Goal: Task Accomplishment & Management: Manage account settings

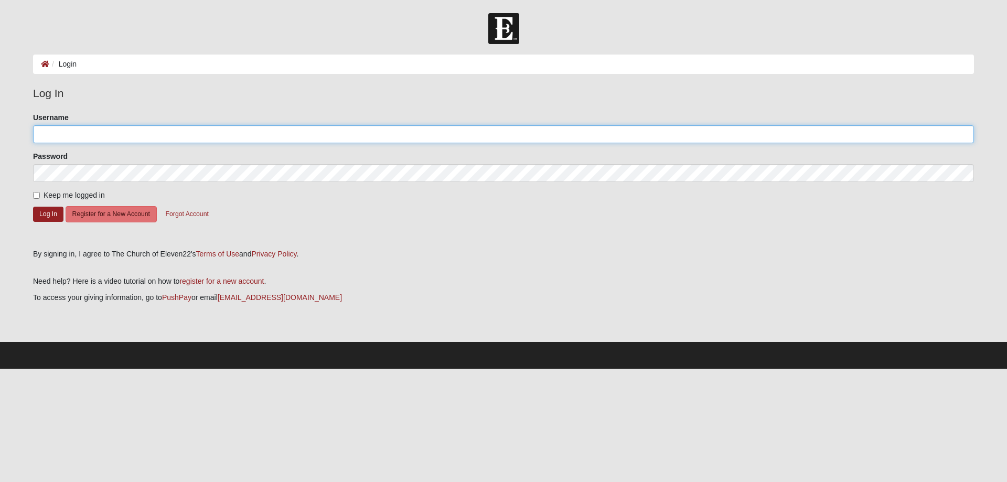
click at [96, 134] on input "Username" at bounding box center [503, 134] width 941 height 18
type input "KAREY99"
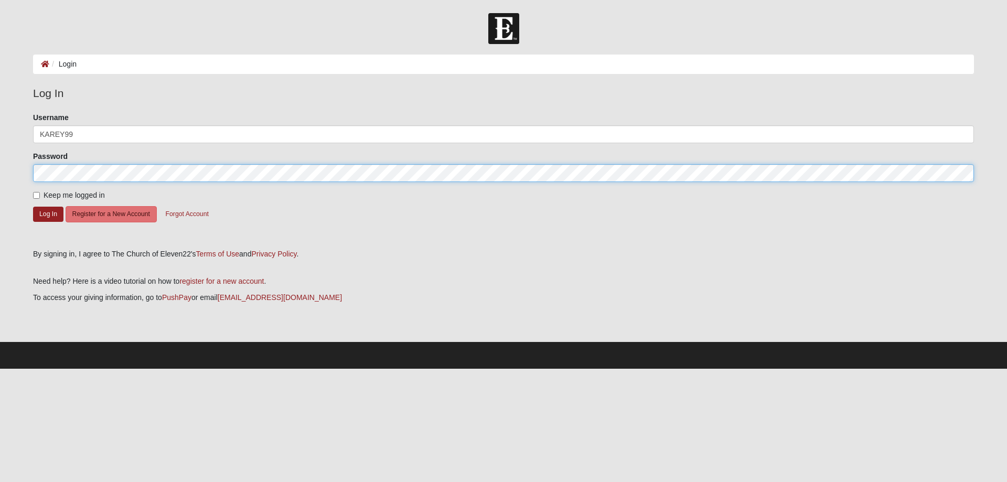
click at [33, 207] on button "Log In" at bounding box center [48, 214] width 30 height 15
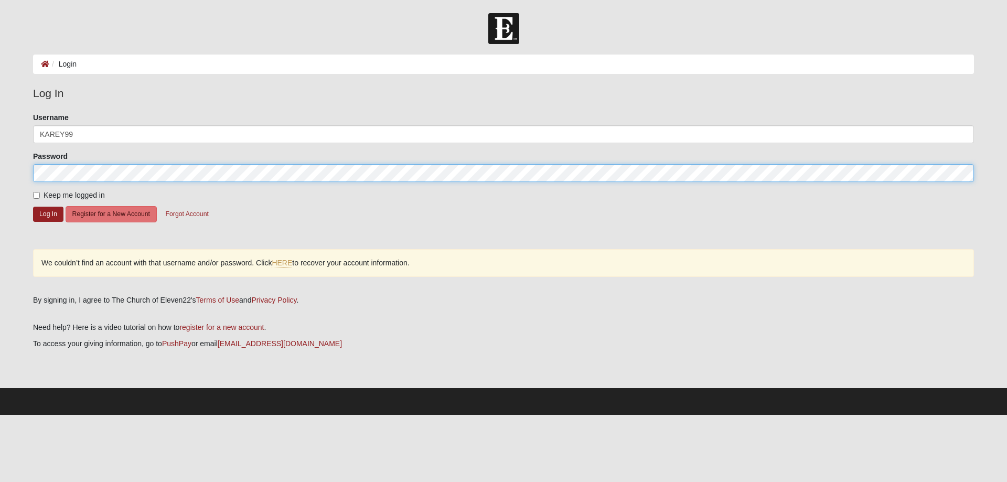
click at [6, 170] on form "Log In Login Login Error Log In Please correct the following: Username KAREY99 …" at bounding box center [503, 214] width 1007 height 402
click at [33, 207] on button "Log In" at bounding box center [48, 214] width 30 height 15
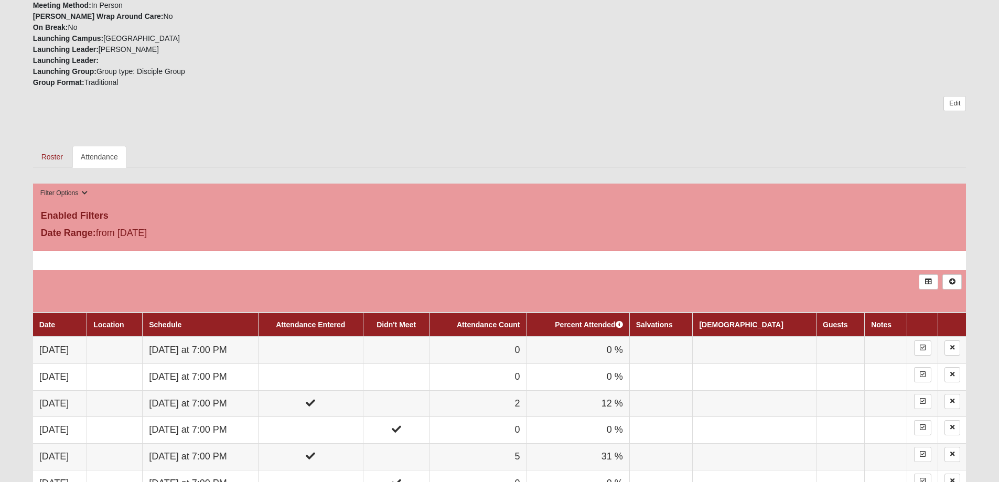
scroll to position [367, 0]
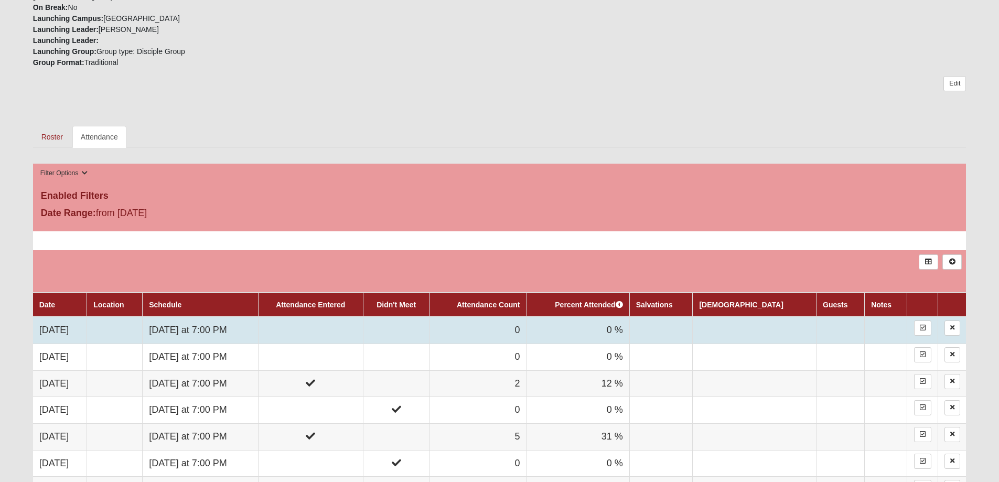
click at [228, 330] on td "Thursday at 7:00 PM" at bounding box center [201, 330] width 116 height 27
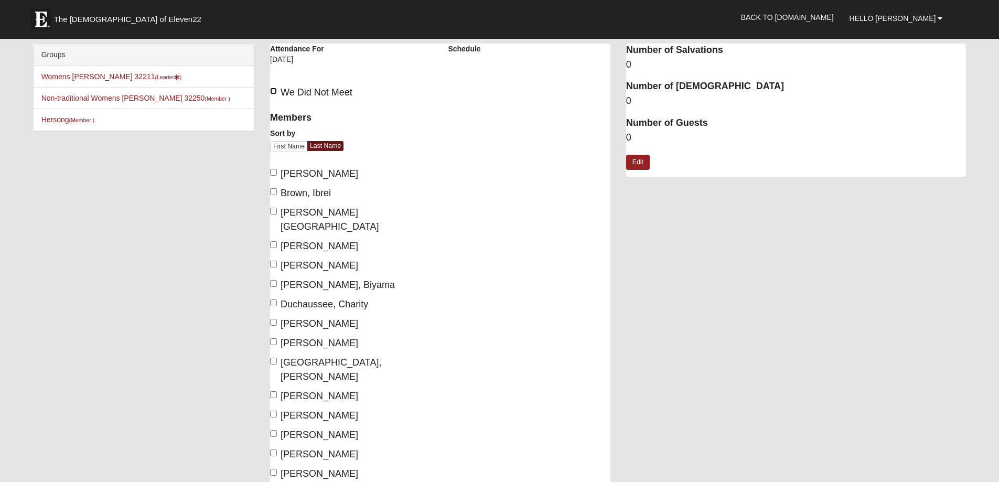
click at [274, 89] on input "We Did Not Meet" at bounding box center [273, 91] width 7 height 7
checkbox input "true"
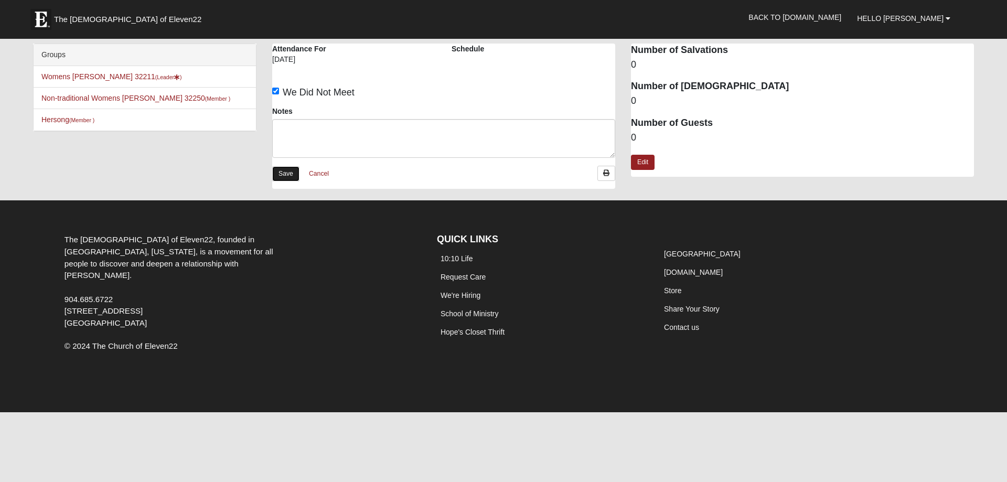
click at [281, 179] on link "Save" at bounding box center [285, 173] width 27 height 15
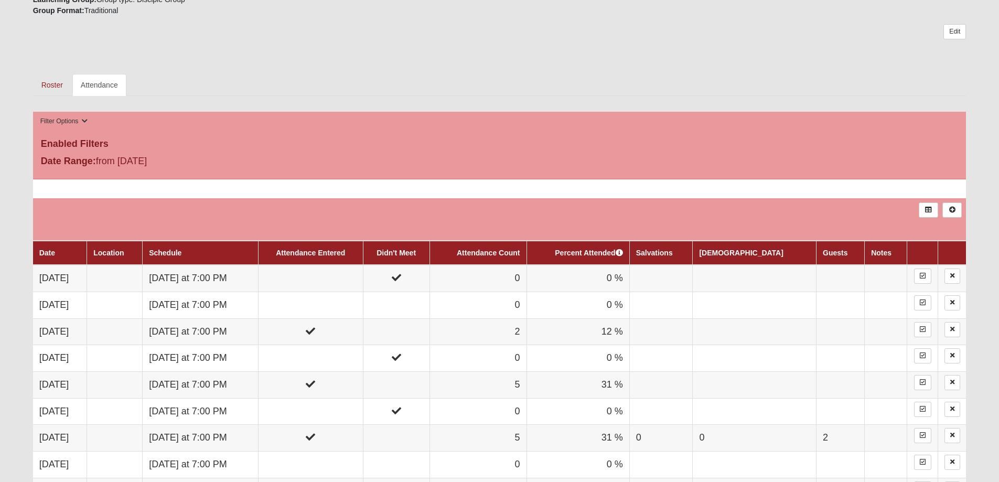
scroll to position [419, 0]
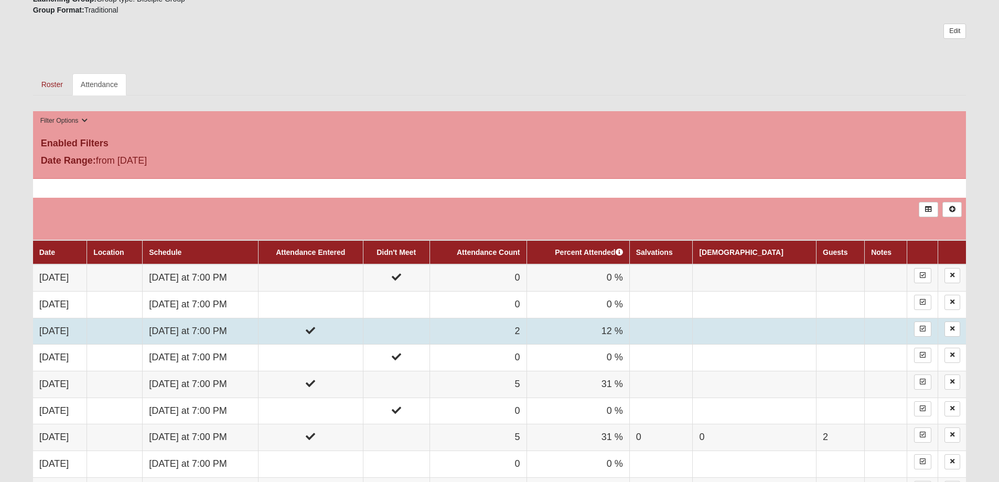
click at [218, 328] on td "Thursday at 7:00 PM" at bounding box center [201, 331] width 116 height 27
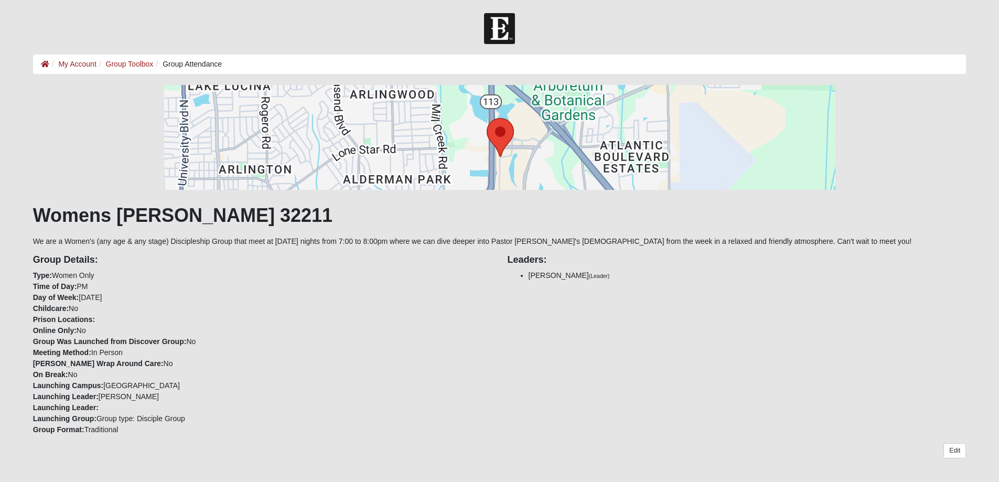
scroll to position [419, 0]
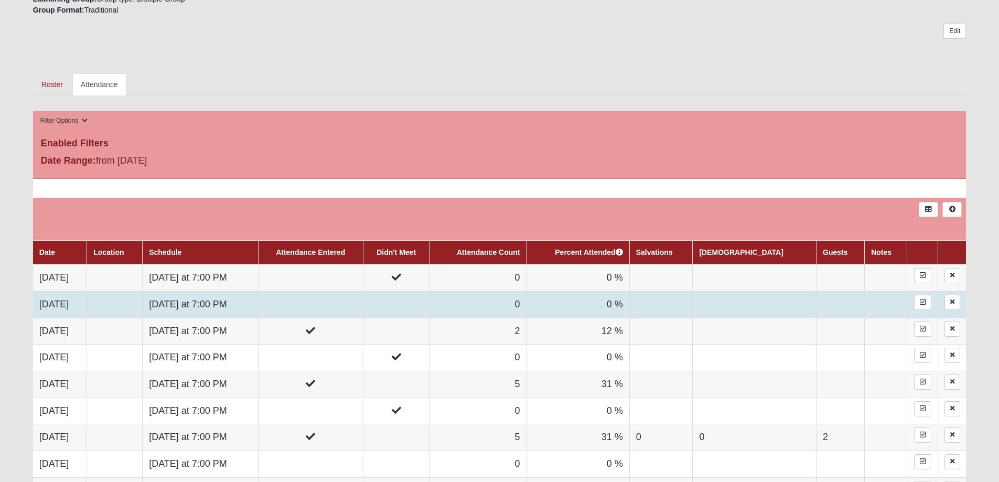
click at [213, 311] on td "[DATE] at 7:00 PM" at bounding box center [201, 304] width 116 height 27
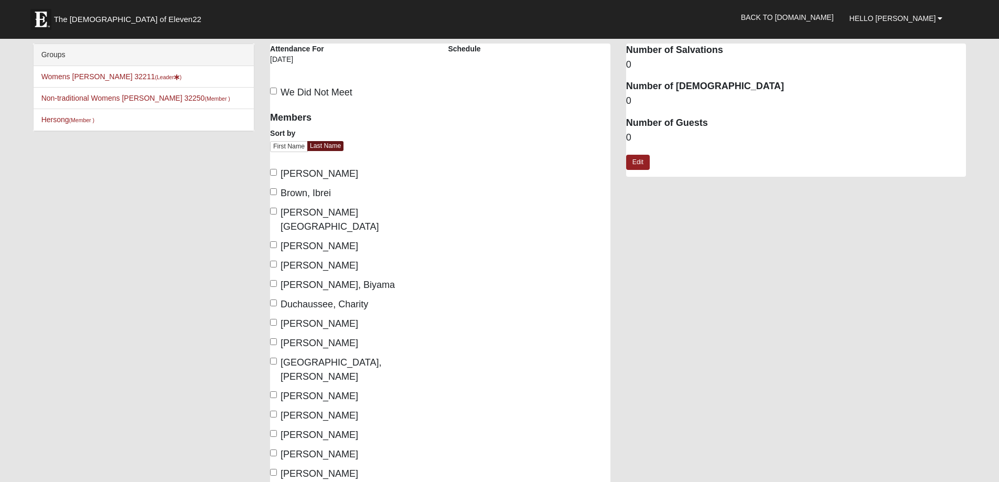
click at [268, 270] on div "Members Sort by First Name Last Name Bolton, Melissa Brown, Ibrei Castleman, Ka…" at bounding box center [351, 323] width 178 height 436
click at [271, 280] on input "Cox, Biyama" at bounding box center [273, 283] width 7 height 7
checkbox input "true"
click at [271, 319] on input "Hayden, Ashley" at bounding box center [273, 322] width 7 height 7
checkbox input "true"
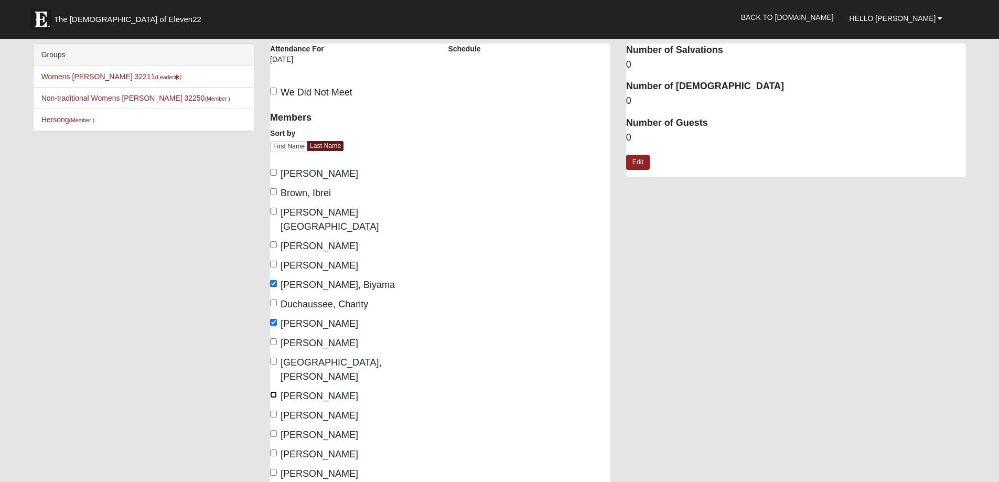
click at [274, 391] on input "Messinese, Debbie" at bounding box center [273, 394] width 7 height 7
checkbox input "true"
click at [274, 449] on input "Schlegel, Karey" at bounding box center [273, 452] width 7 height 7
checkbox input "true"
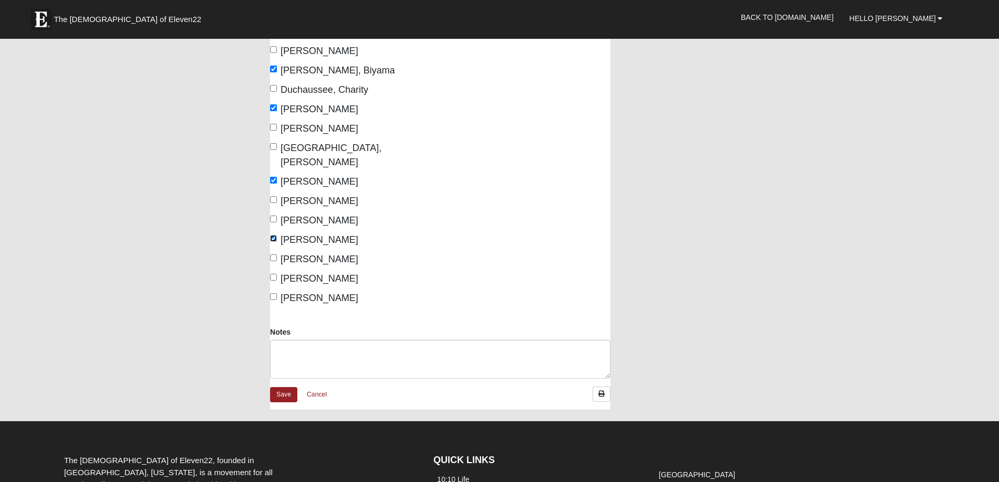
scroll to position [262, 0]
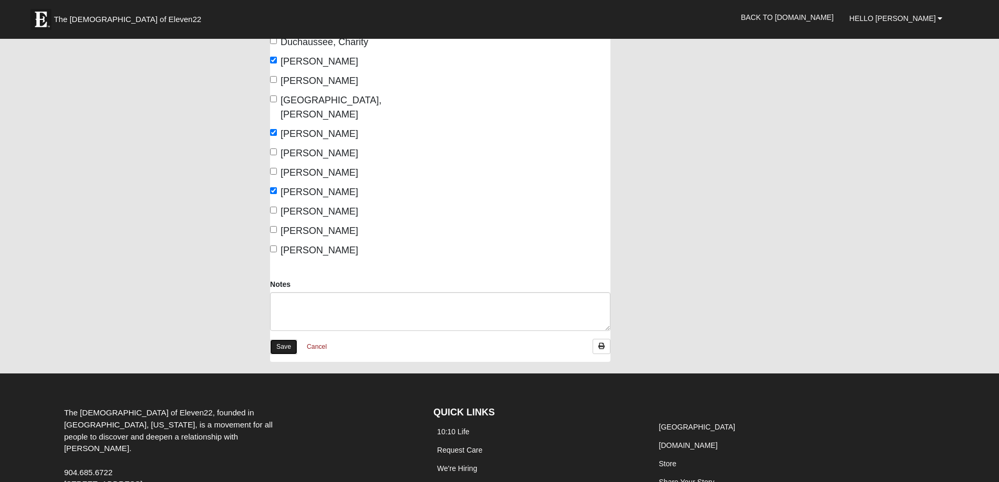
click at [282, 339] on link "Save" at bounding box center [283, 346] width 27 height 15
